Goal: Task Accomplishment & Management: Manage account settings

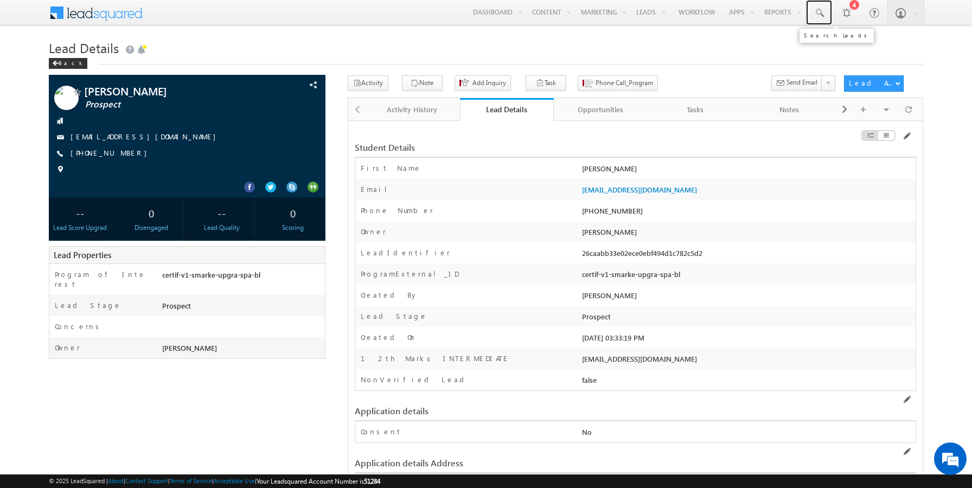
click at [819, 17] on span at bounding box center [818, 13] width 11 height 11
paste input "9806100420"
type input "9806100420"
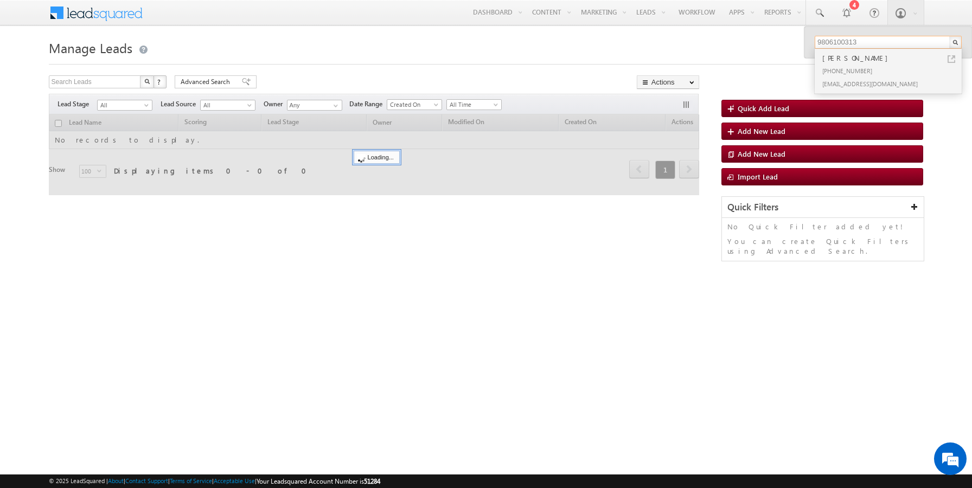
click at [864, 42] on input "9806100313" at bounding box center [887, 42] width 147 height 13
paste input "420"
type input "9806100420"
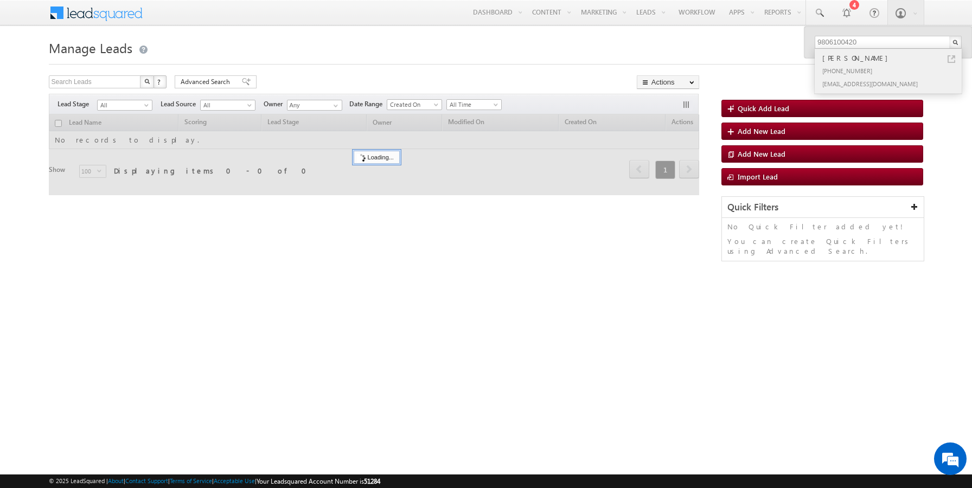
click at [953, 56] on link at bounding box center [951, 59] width 8 height 8
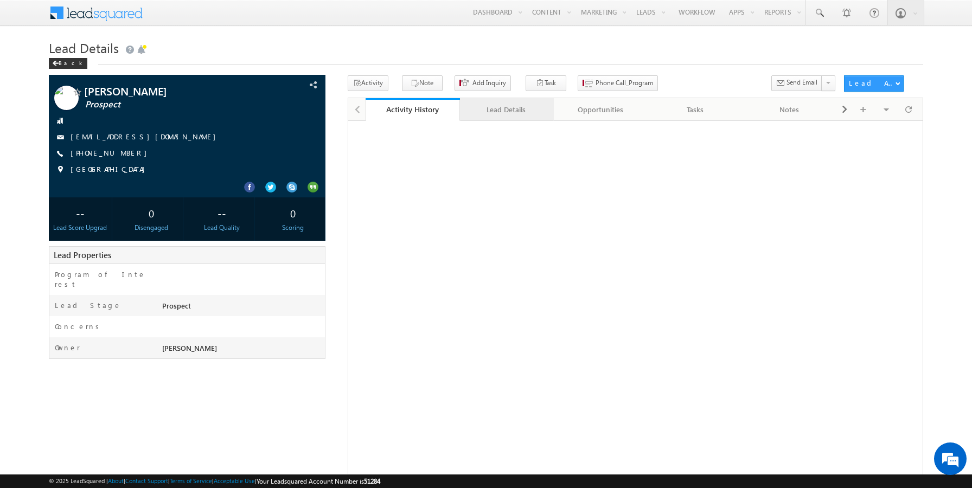
click at [483, 120] on link "Lead Details" at bounding box center [507, 109] width 94 height 23
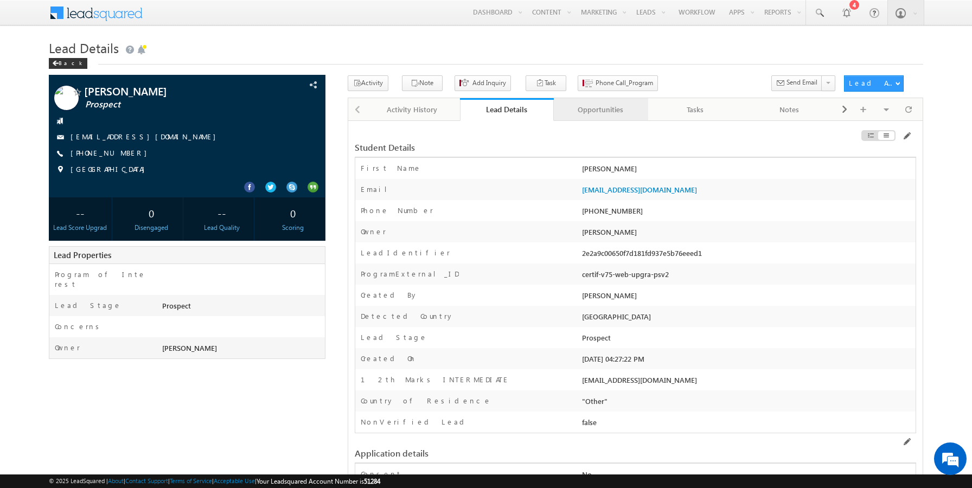
click at [615, 110] on div "Opportunities" at bounding box center [600, 109] width 76 height 13
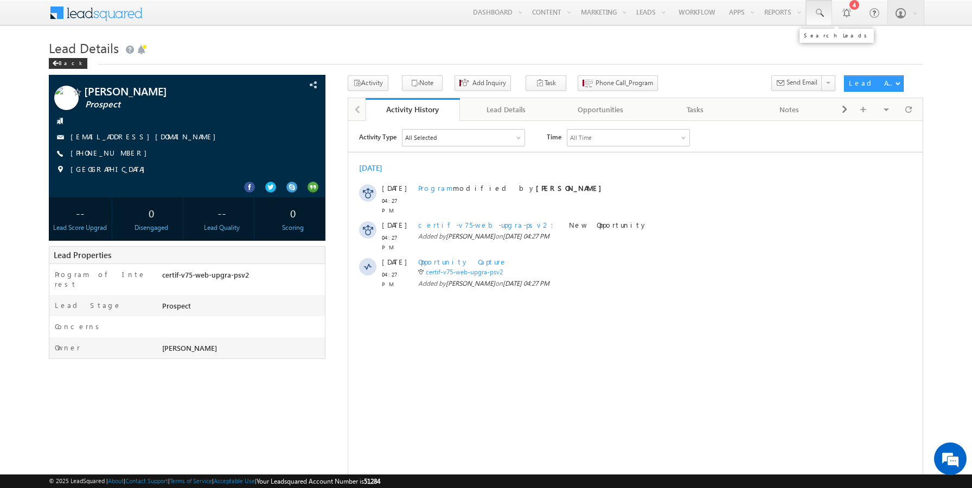
click at [822, 18] on link at bounding box center [819, 12] width 26 height 25
paste input "9806100428"
type input "9806100428"
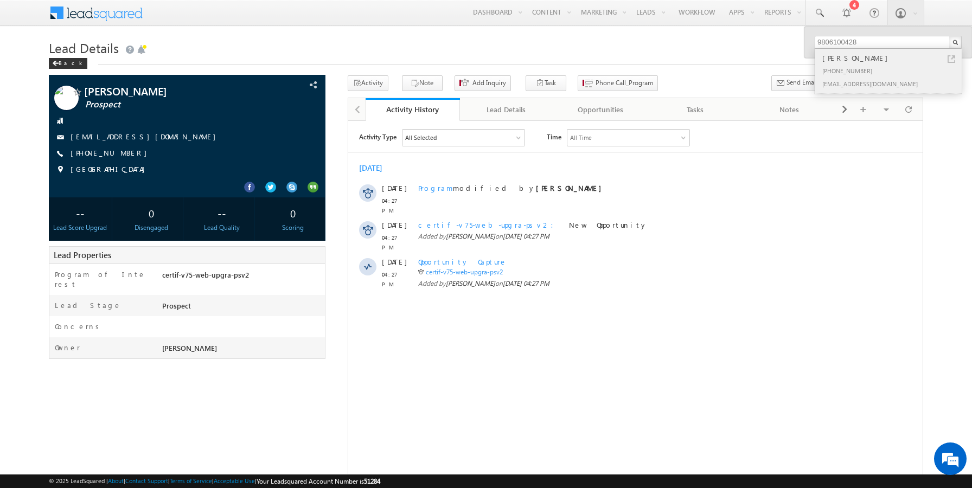
click at [951, 59] on link at bounding box center [951, 59] width 8 height 8
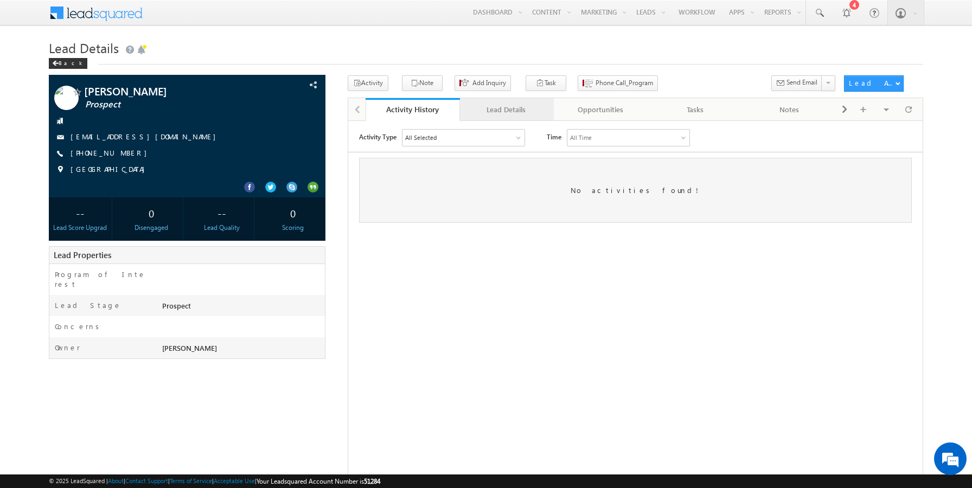
click at [508, 112] on div "Lead Details" at bounding box center [507, 109] width 76 height 13
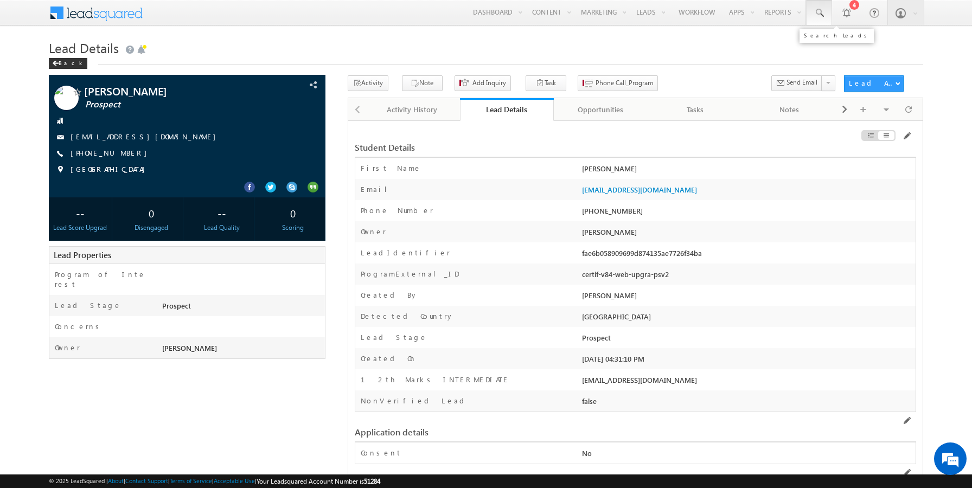
click at [823, 15] on span at bounding box center [818, 13] width 11 height 11
paste input ""sairamoct6l@mailinator.com""
paste input "text"
paste input "9806100451"
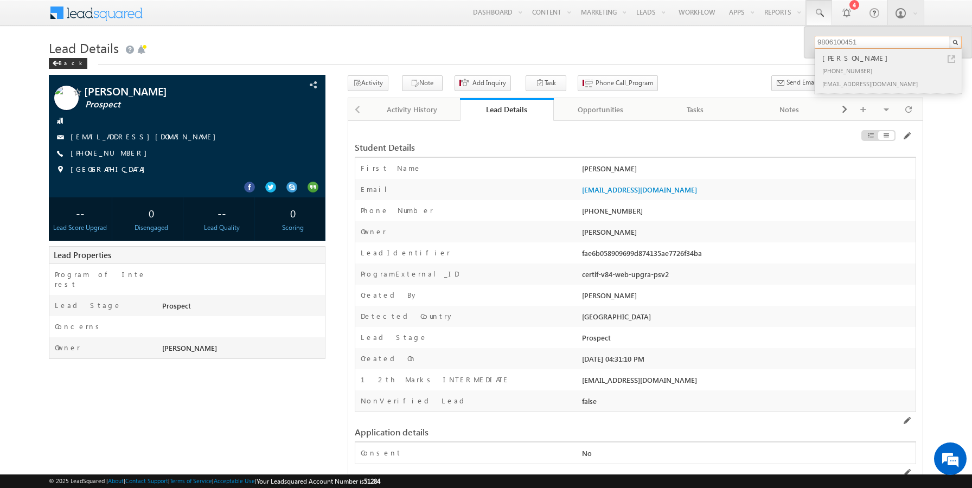
type input "9806100451"
click at [954, 59] on link at bounding box center [951, 59] width 8 height 8
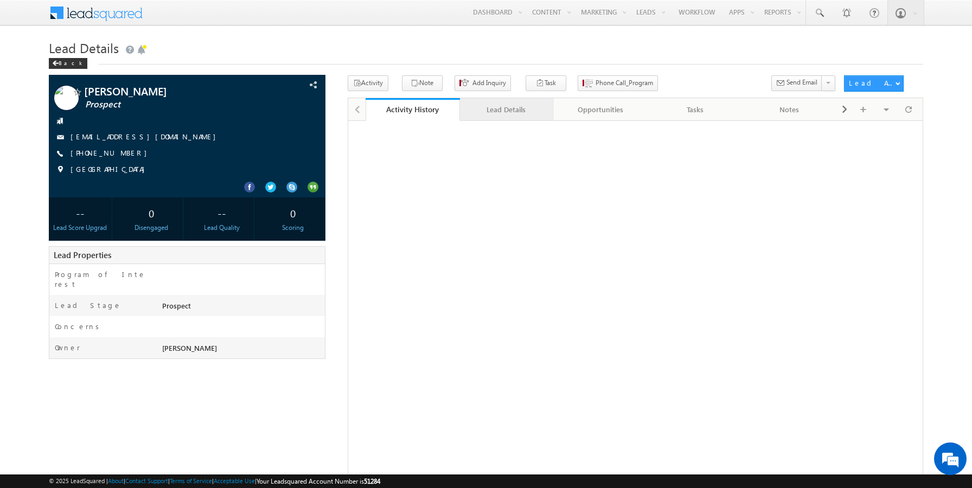
click at [510, 109] on div "Lead Details" at bounding box center [507, 109] width 76 height 13
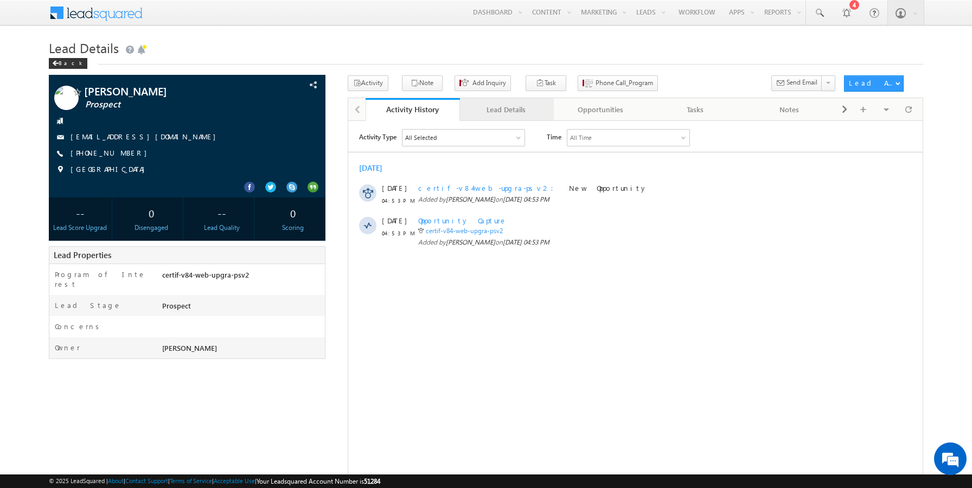
click at [482, 110] on div "Lead Details" at bounding box center [507, 109] width 76 height 13
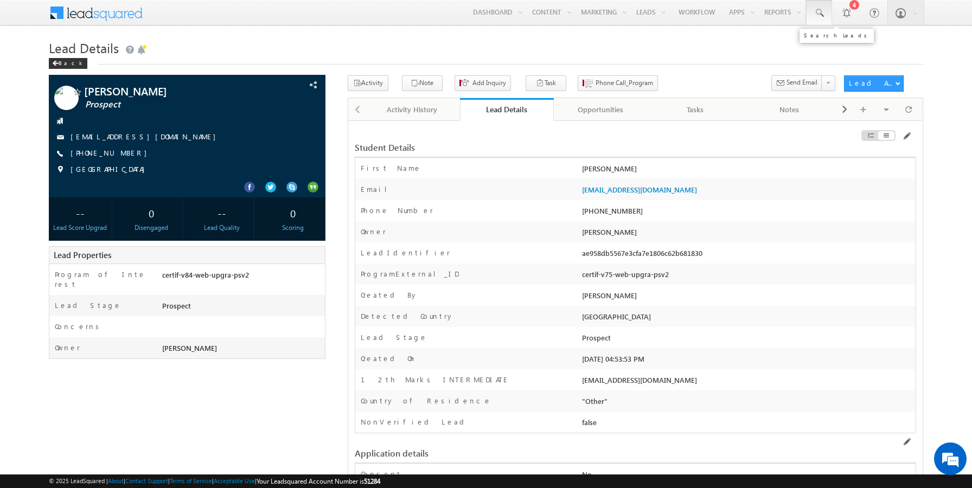
click at [823, 15] on span at bounding box center [818, 13] width 11 height 11
paste input "[EMAIL_ADDRESS][DOMAIN_NAME]"
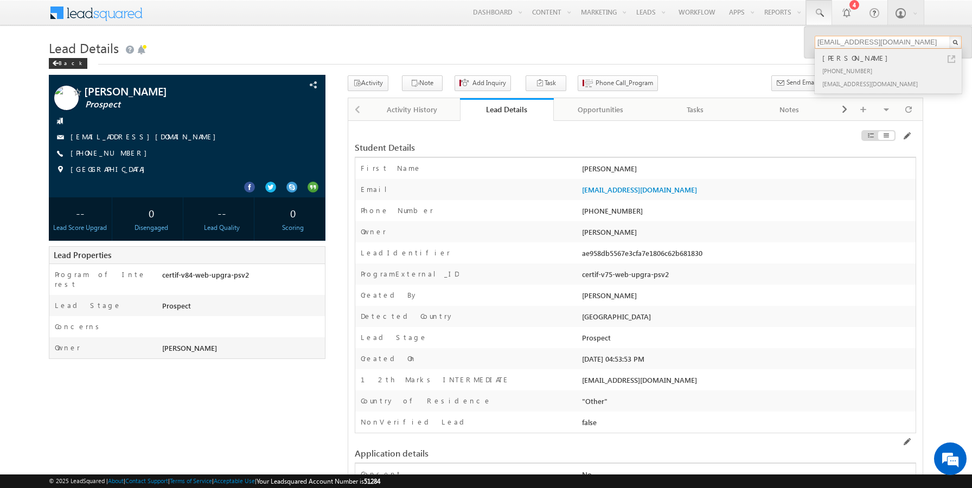
type input "sairamoct6m@mailinator.com"
click at [952, 55] on link at bounding box center [951, 59] width 8 height 8
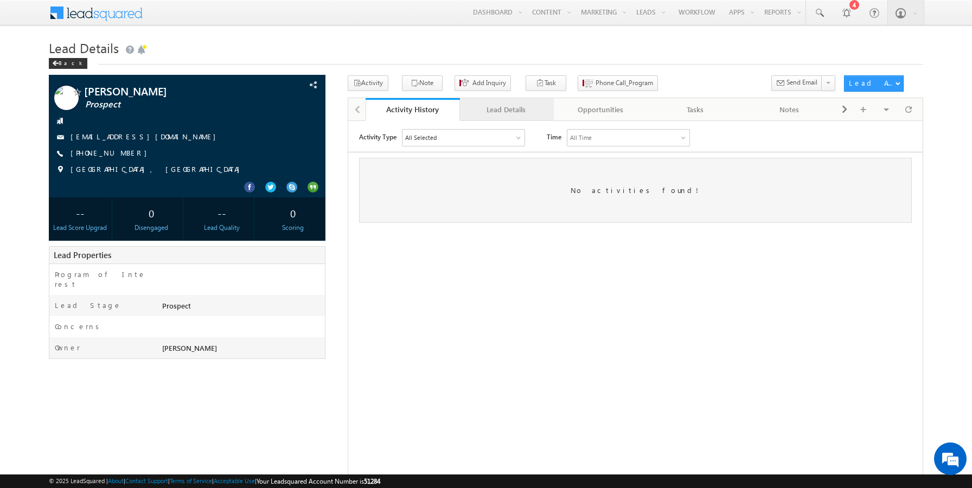
click at [495, 115] on div "Lead Details" at bounding box center [507, 109] width 76 height 13
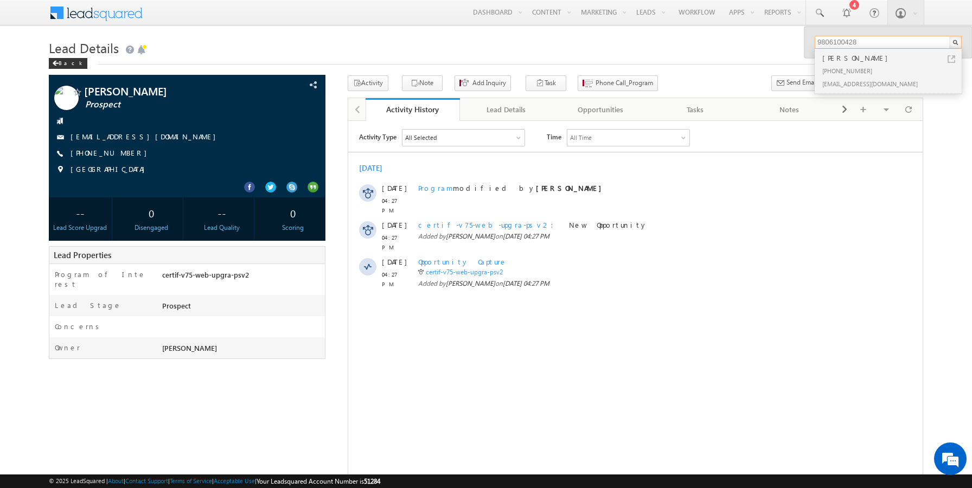
click at [829, 43] on input "9806100428" at bounding box center [887, 42] width 147 height 13
paste input "502"
type input "9806100502"
click at [951, 59] on link at bounding box center [951, 59] width 8 height 8
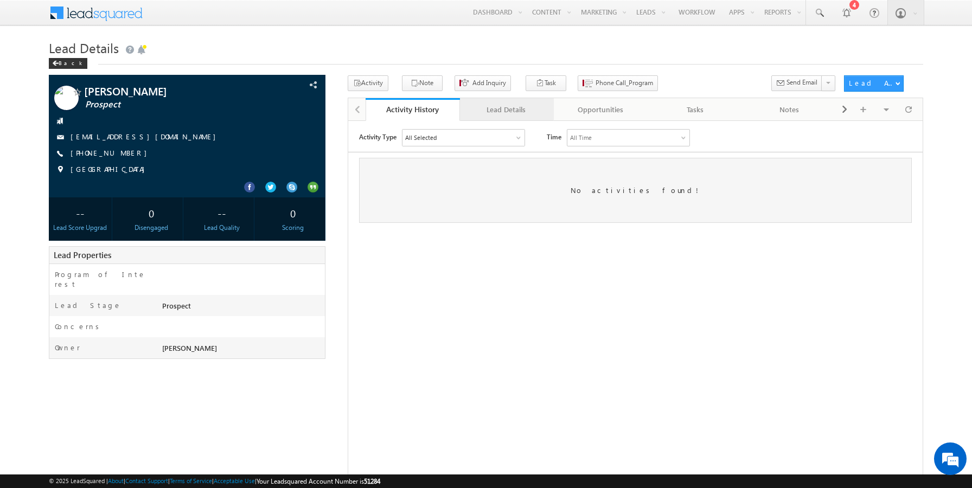
click at [502, 120] on link "Lead Details" at bounding box center [507, 109] width 94 height 23
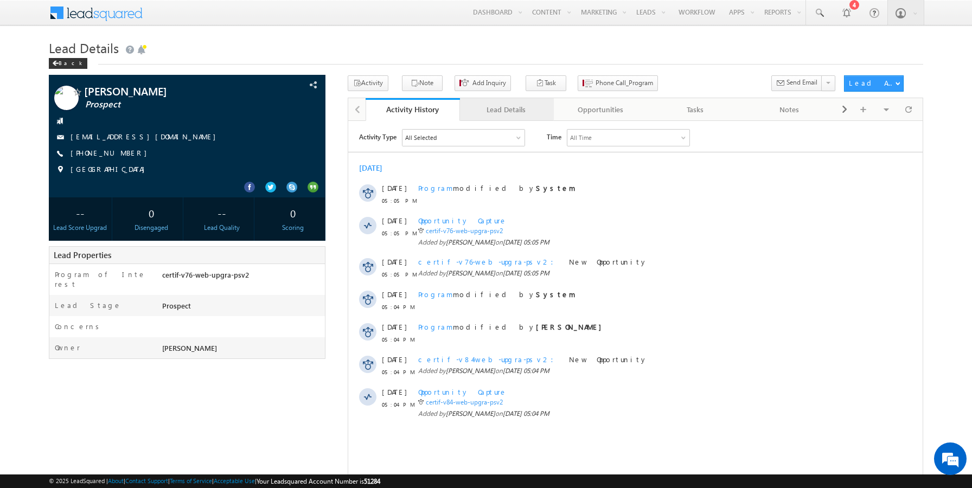
click at [505, 113] on div "Lead Details" at bounding box center [507, 109] width 76 height 13
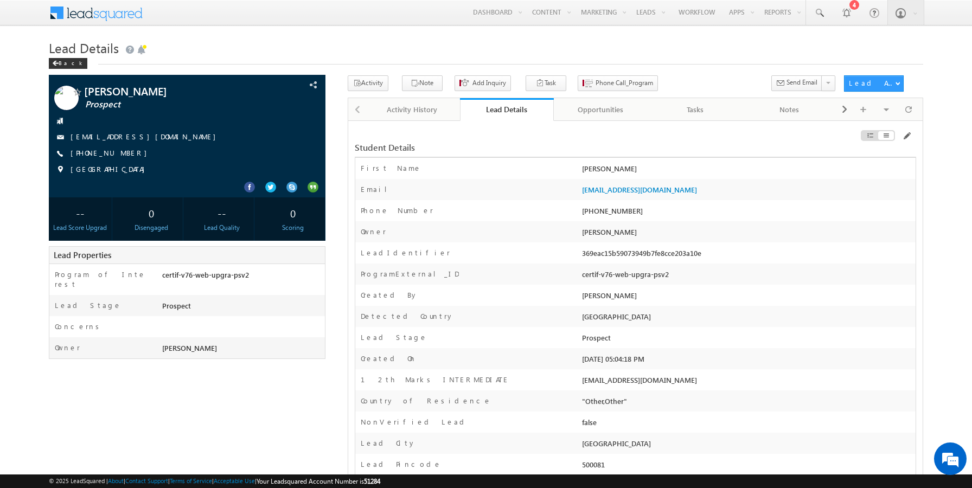
click at [606, 211] on div "[PHONE_NUMBER]" at bounding box center [747, 213] width 336 height 15
copy div "9806100502"
click at [816, 16] on span at bounding box center [818, 13] width 11 height 11
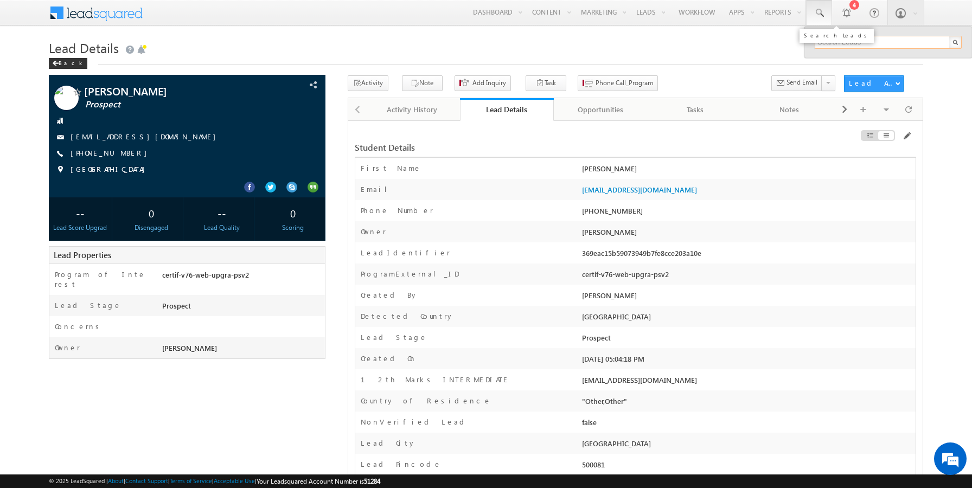
paste input "9806100502"
type input "9806100501"
click at [646, 39] on h1 "Lead Details" at bounding box center [486, 46] width 875 height 21
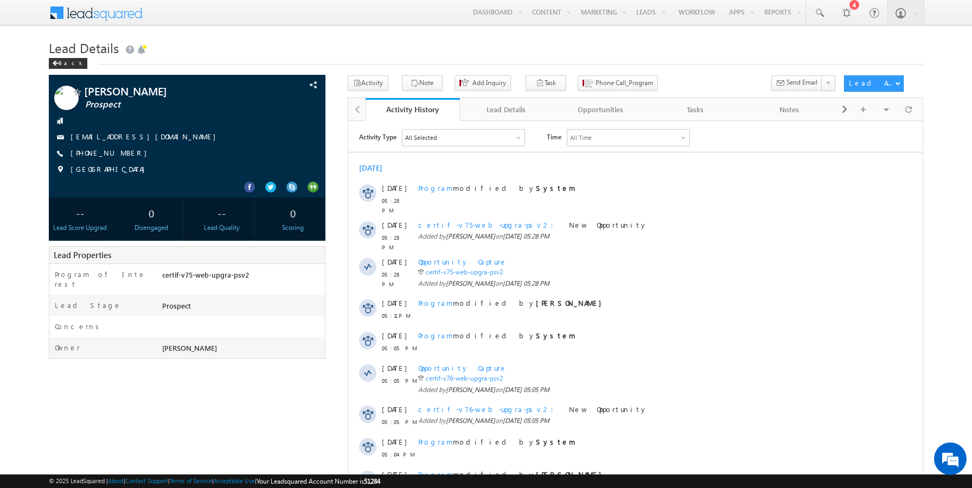
click at [332, 237] on div "sairam Prospect" at bounding box center [486, 328] width 875 height 507
click at [335, 125] on div "sairam Prospect" at bounding box center [486, 328] width 875 height 507
click at [843, 12] on div at bounding box center [845, 12] width 11 height 11
click at [704, 43] on h1 "Lead Details" at bounding box center [486, 46] width 875 height 21
click at [462, 40] on h1 "Lead Details" at bounding box center [486, 46] width 875 height 21
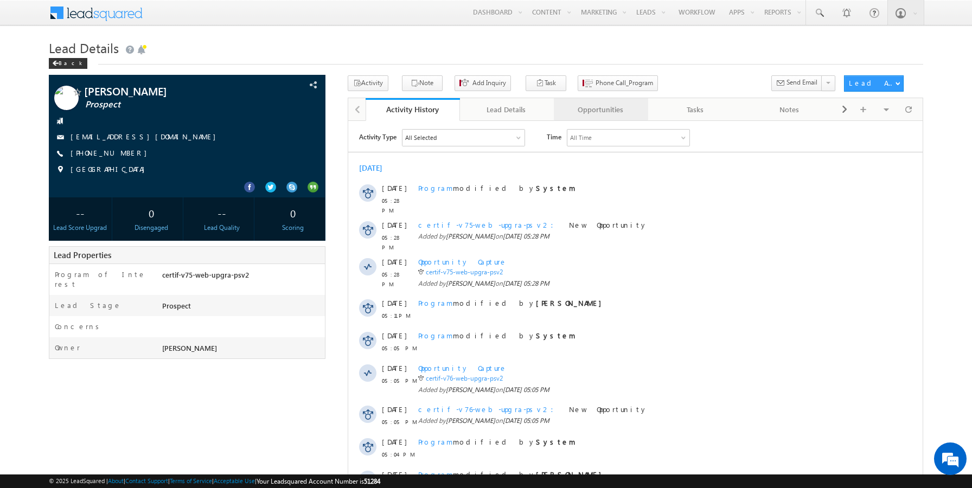
click at [593, 108] on div "Opportunities" at bounding box center [600, 109] width 76 height 13
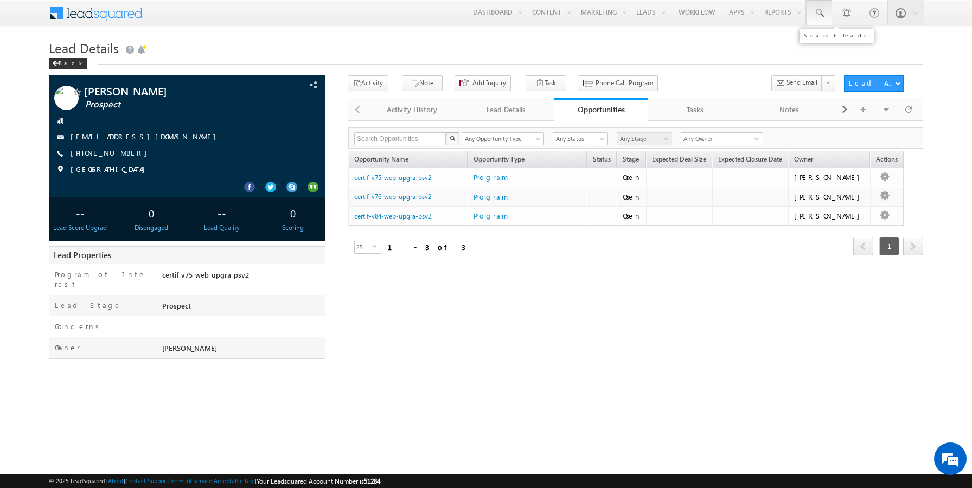
click at [820, 14] on span at bounding box center [818, 13] width 11 height 11
paste input "9806100602"
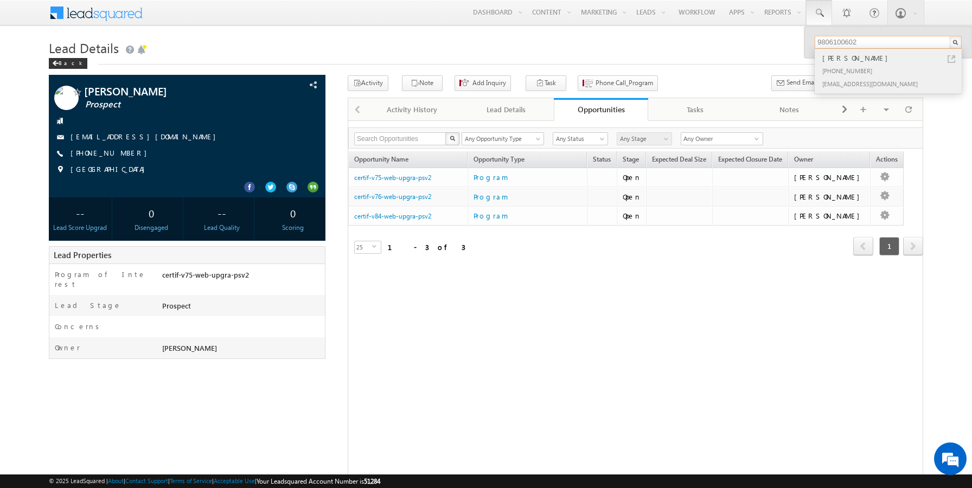
type input "9806100602"
click at [951, 60] on link at bounding box center [951, 59] width 8 height 8
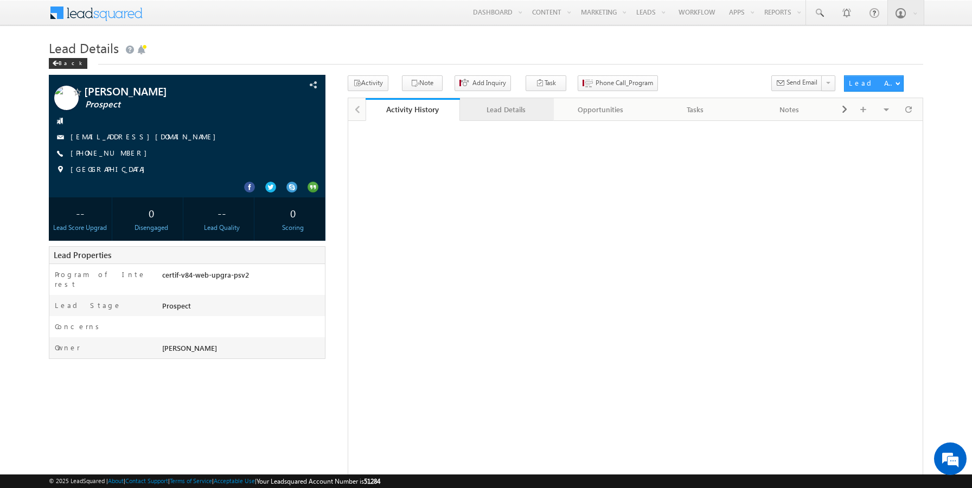
click at [497, 108] on div "Lead Details" at bounding box center [507, 109] width 76 height 13
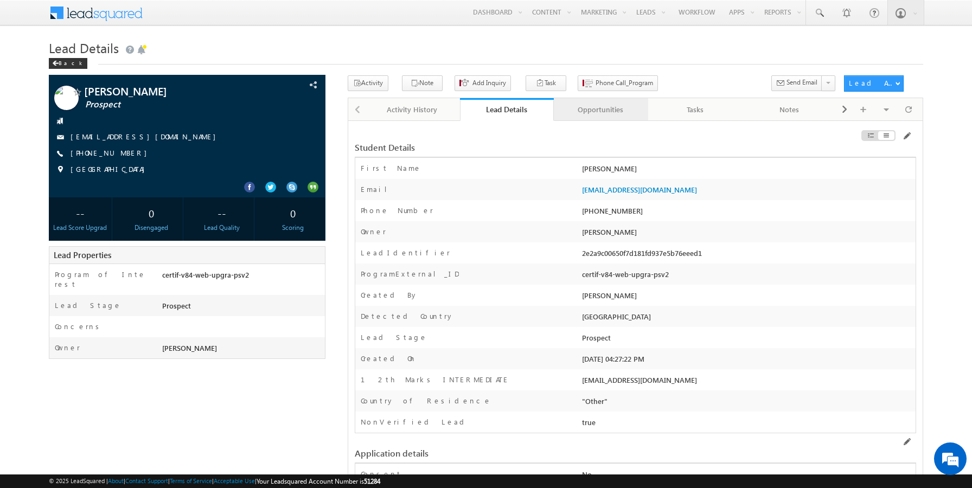
click at [601, 117] on link "Opportunities" at bounding box center [601, 109] width 94 height 23
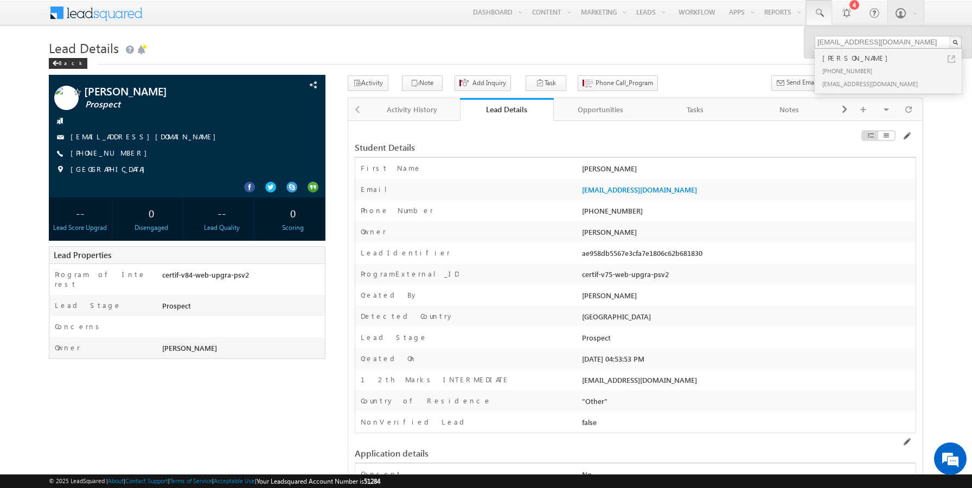
click at [591, 108] on div "Opportunities" at bounding box center [600, 109] width 76 height 13
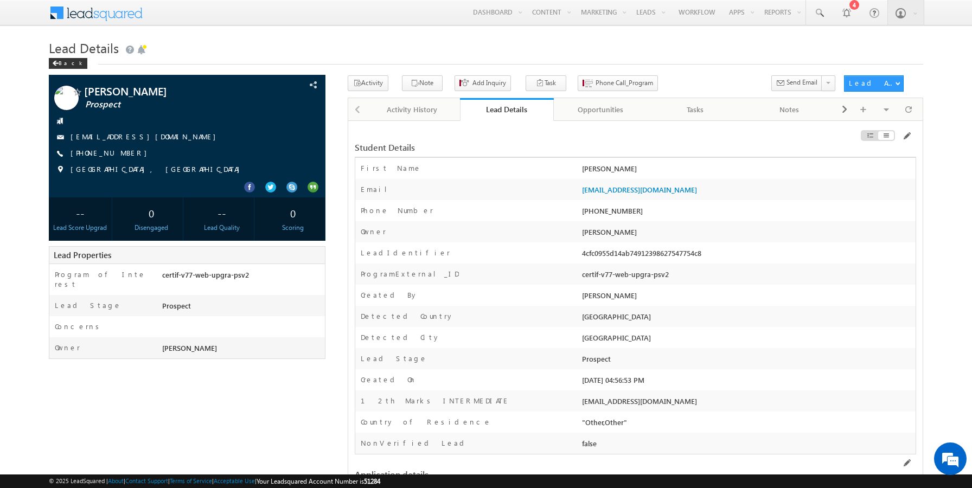
click at [602, 107] on div "Opportunities" at bounding box center [600, 109] width 76 height 13
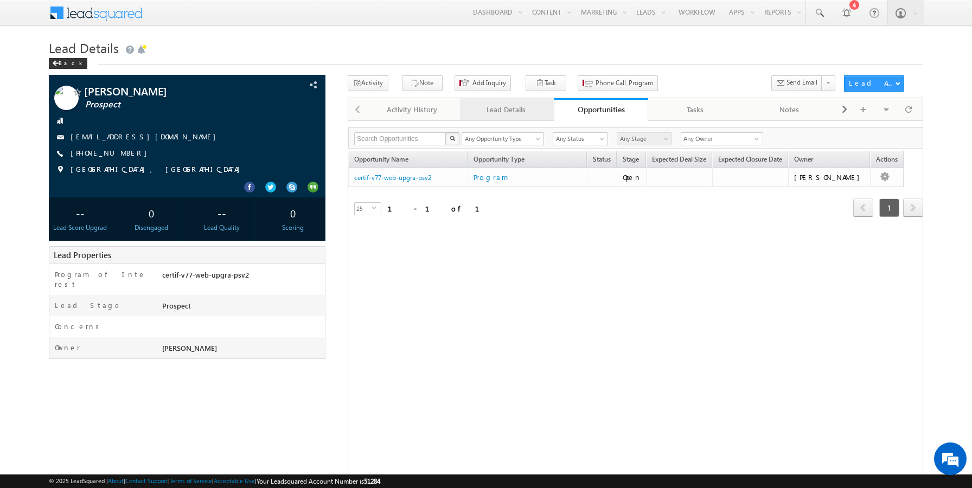
click at [487, 105] on div "Lead Details" at bounding box center [507, 109] width 76 height 13
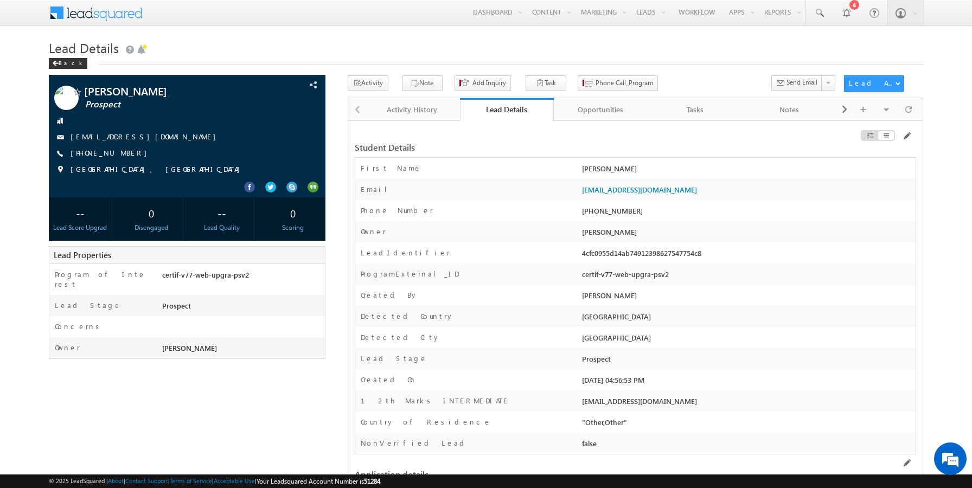
click at [504, 104] on link "Lead Details" at bounding box center [507, 109] width 94 height 23
click at [506, 113] on div "Lead Details" at bounding box center [507, 109] width 78 height 10
drag, startPoint x: 684, startPoint y: 190, endPoint x: 580, endPoint y: 191, distance: 103.6
click at [580, 191] on div "[EMAIL_ADDRESS][DOMAIN_NAME]" at bounding box center [747, 191] width 336 height 15
copy link "[EMAIL_ADDRESS][DOMAIN_NAME]"
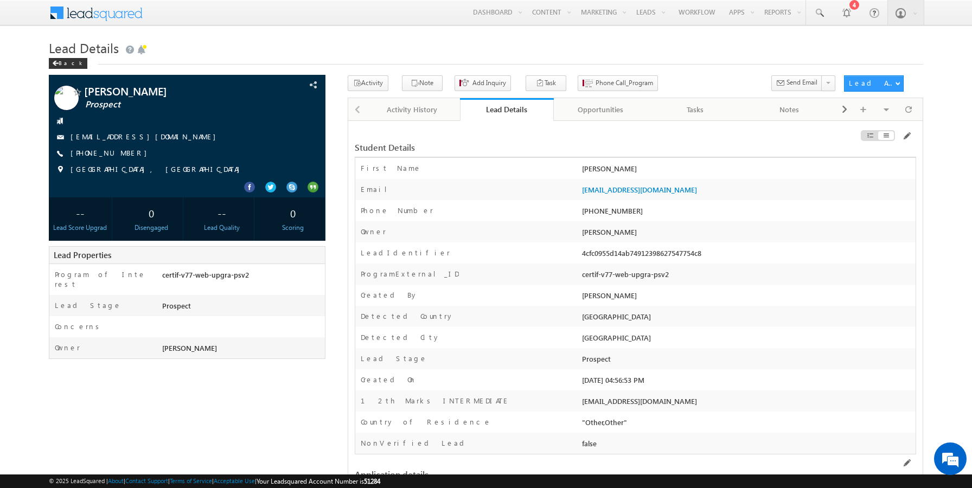
click at [607, 212] on div "[PHONE_NUMBER]" at bounding box center [747, 213] width 336 height 15
copy div "9806100456"
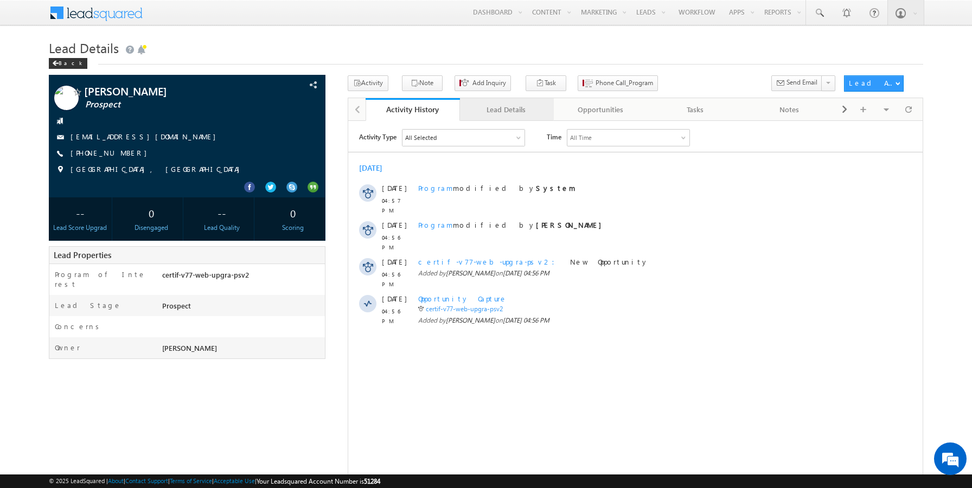
click at [505, 108] on div "Lead Details" at bounding box center [507, 109] width 76 height 13
click at [518, 115] on div "Lead Details" at bounding box center [507, 109] width 76 height 13
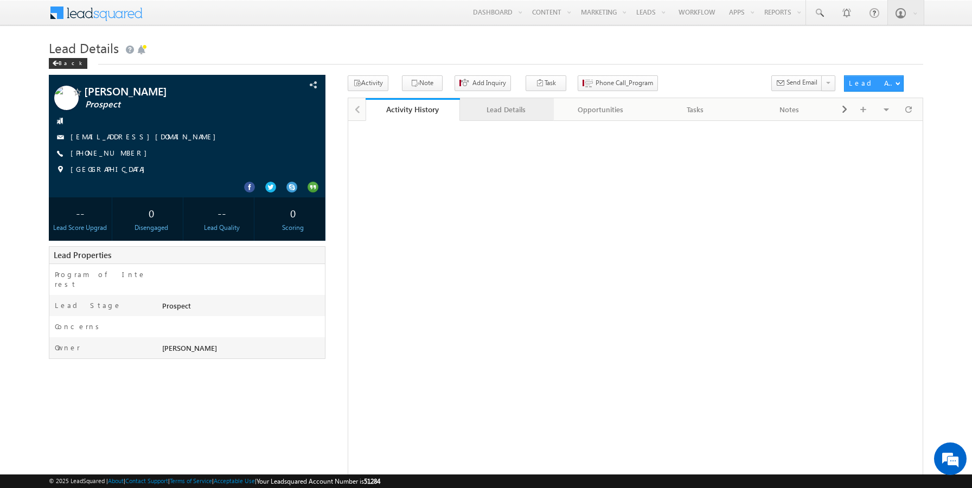
click at [496, 110] on div "Lead Details" at bounding box center [507, 109] width 76 height 13
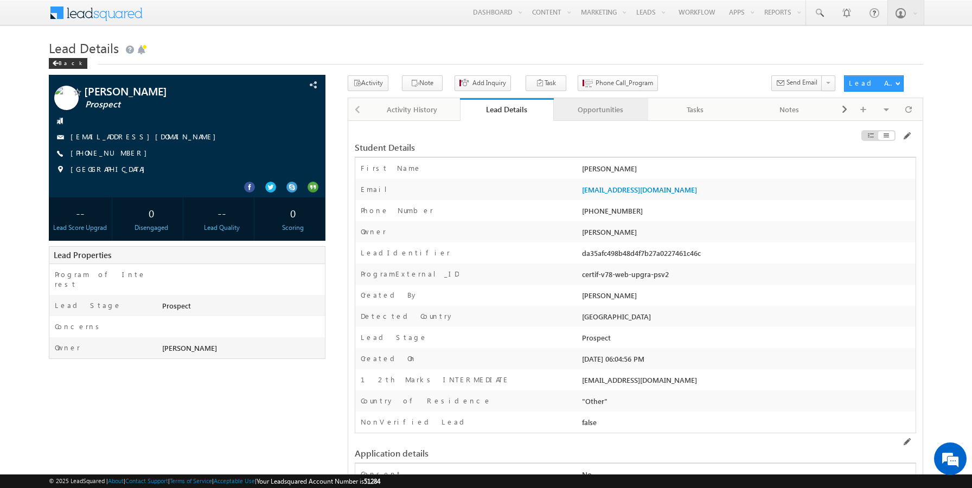
click at [572, 113] on div "Opportunities" at bounding box center [600, 109] width 76 height 13
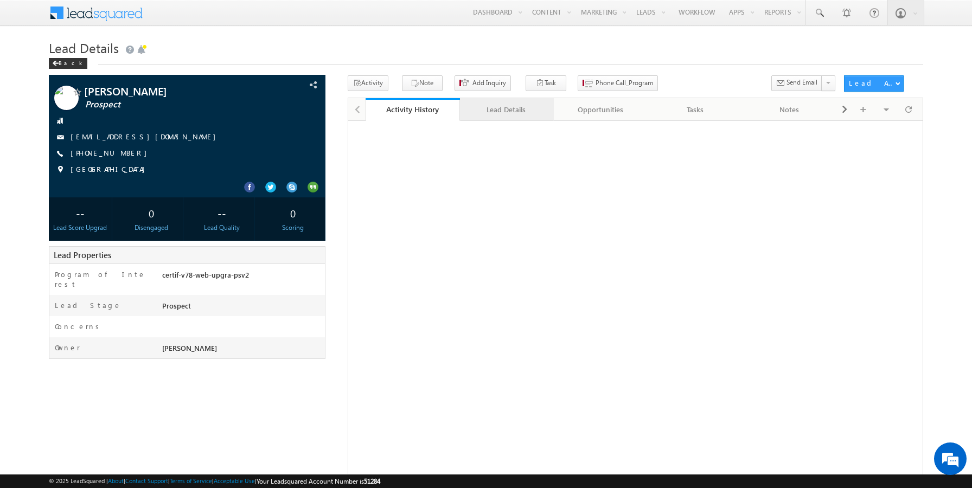
click at [505, 113] on div "Lead Details" at bounding box center [507, 109] width 76 height 13
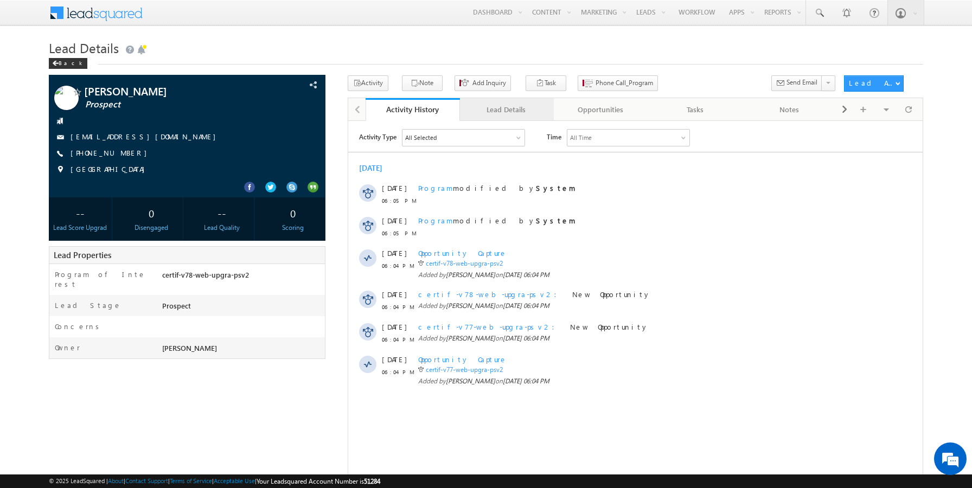
click at [497, 112] on div "Lead Details" at bounding box center [507, 109] width 76 height 13
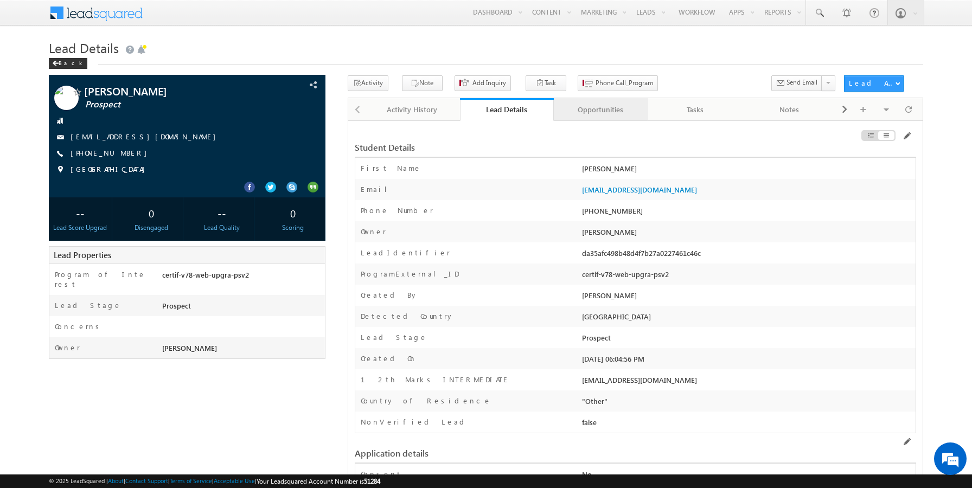
click at [625, 101] on link "Opportunities" at bounding box center [601, 109] width 94 height 23
